Goal: Contribute content: Add original content to the website for others to see

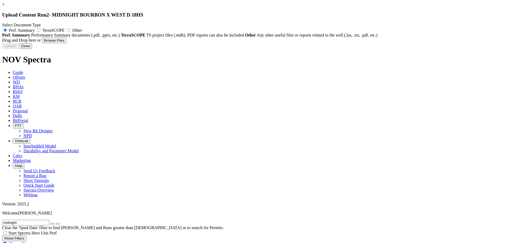
click at [66, 43] on button "Browse Files" at bounding box center [54, 41] width 25 height 6
click at [32, 49] on button "Close" at bounding box center [25, 46] width 13 height 6
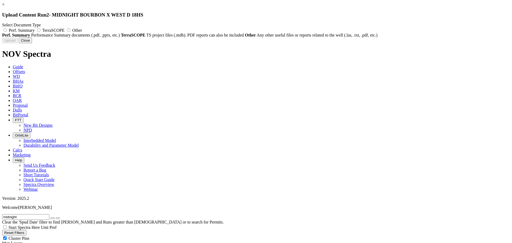
click at [35, 29] on span "Perf. Summary" at bounding box center [22, 30] width 26 height 5
click at [7, 29] on input "Perf. Summary" at bounding box center [4, 29] width 3 height 3
radio input "true"
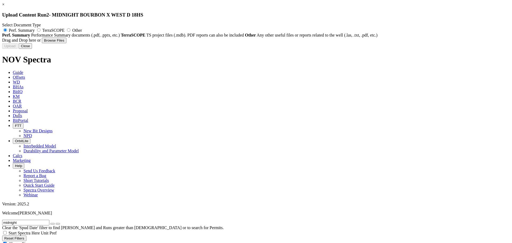
click at [66, 43] on button "Browse Files" at bounding box center [54, 41] width 25 height 6
type input "C:\fakepath\ReedHycalog - Record Longest Interval - Cactus 171 - Apache - [GEOG…"
type input "ReedHycalog - Record Longest Interval - Cactus 171 - Apache - [GEOGRAPHIC_DATA]…"
type input "A320362"
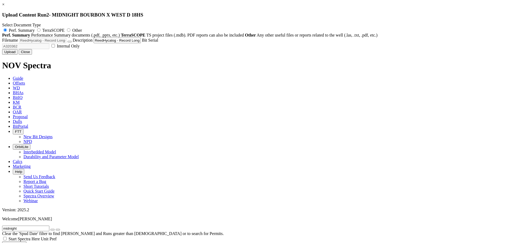
click at [18, 55] on button "Upload" at bounding box center [9, 52] width 15 height 6
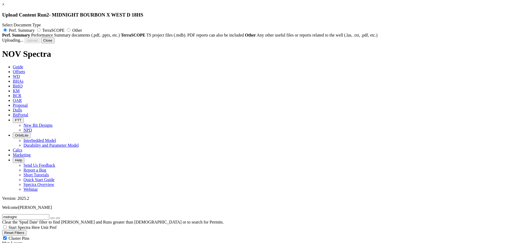
radio input "false"
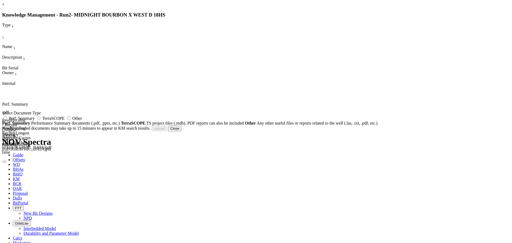
click at [181, 131] on button "Close" at bounding box center [174, 129] width 13 height 6
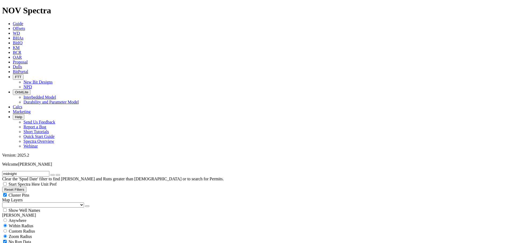
scroll to position [53, 0]
click at [32, 203] on select "US Counties [GEOGRAPHIC_DATA], [GEOGRAPHIC_DATA] [GEOGRAPHIC_DATA], [GEOGRAPHIC…" at bounding box center [43, 205] width 82 height 5
click at [4, 203] on select "US Counties [GEOGRAPHIC_DATA], [GEOGRAPHIC_DATA] [GEOGRAPHIC_DATA], [GEOGRAPHIC…" at bounding box center [43, 205] width 82 height 5
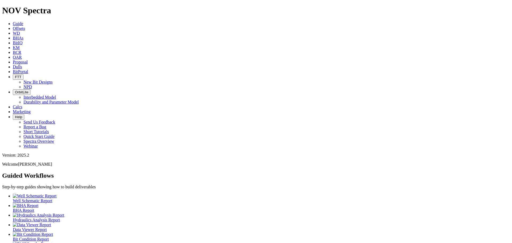
click at [25, 26] on span "Offsets" at bounding box center [19, 28] width 12 height 5
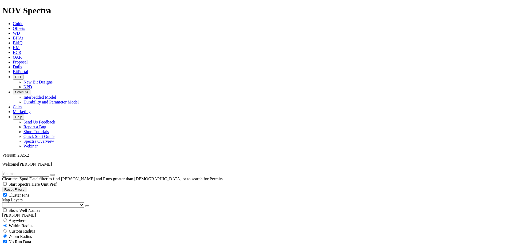
click at [35, 171] on input "text" at bounding box center [25, 174] width 47 height 6
click at [37, 171] on input "Brook" at bounding box center [25, 174] width 47 height 6
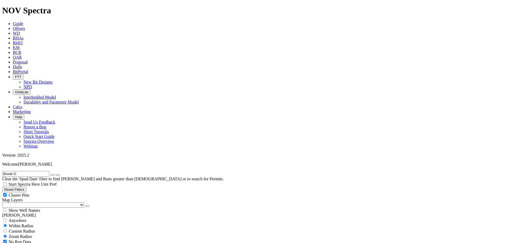
click at [33, 171] on input "Brook O" at bounding box center [25, 174] width 47 height 6
type input "Brook 2H"
click at [53, 175] on icon "button" at bounding box center [53, 175] width 0 height 0
click at [35, 171] on input "text" at bounding box center [25, 174] width 47 height 6
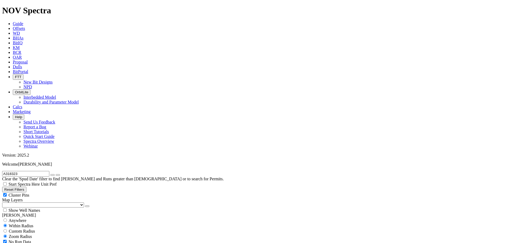
type input "A318323"
click at [53, 175] on icon "button" at bounding box center [53, 175] width 0 height 0
click at [17, 171] on input "text" at bounding box center [25, 174] width 47 height 6
type input "E1504"
click at [53, 175] on icon "button" at bounding box center [53, 175] width 0 height 0
